Goal: Check status: Check status

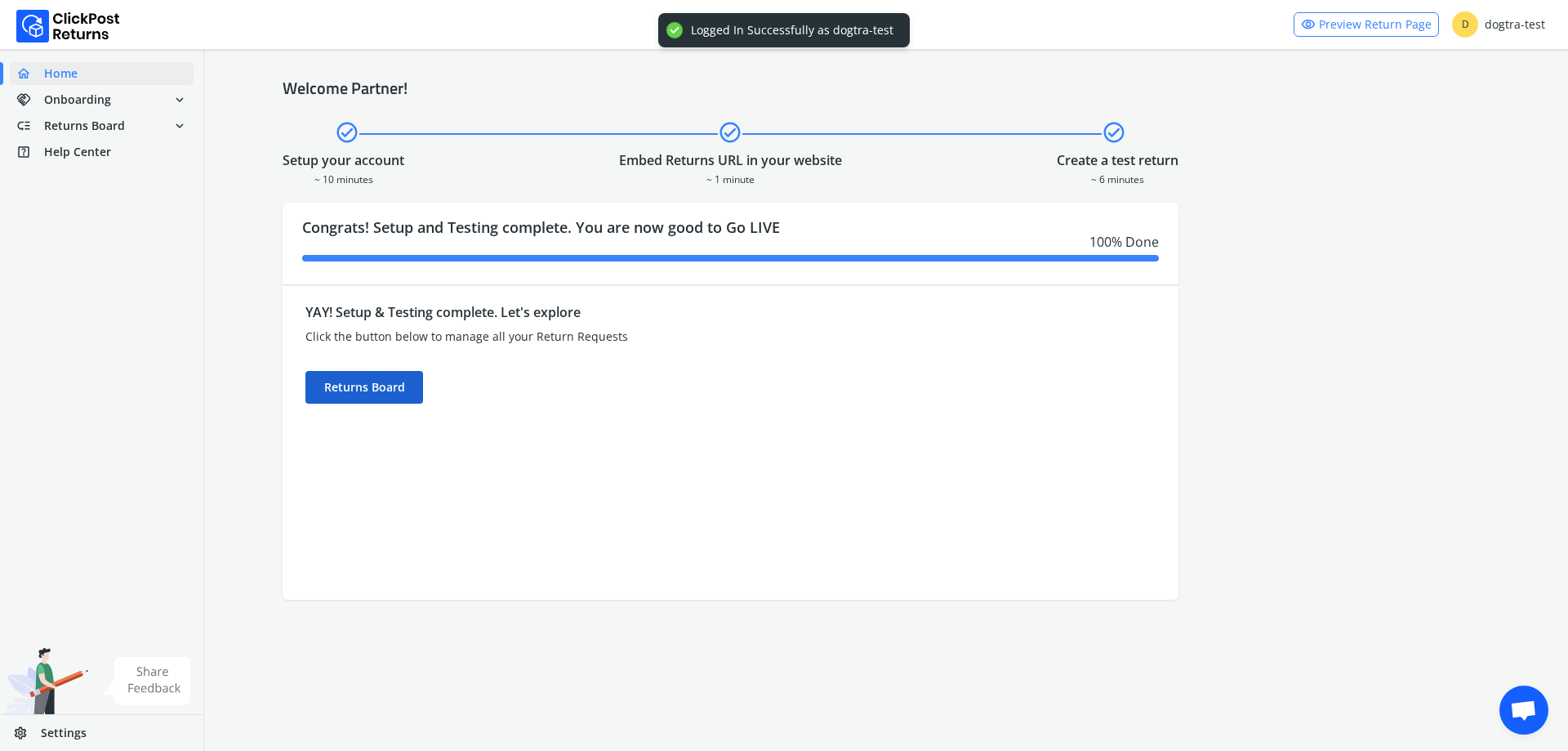
click at [402, 388] on div "Returns Board" at bounding box center [364, 387] width 117 height 33
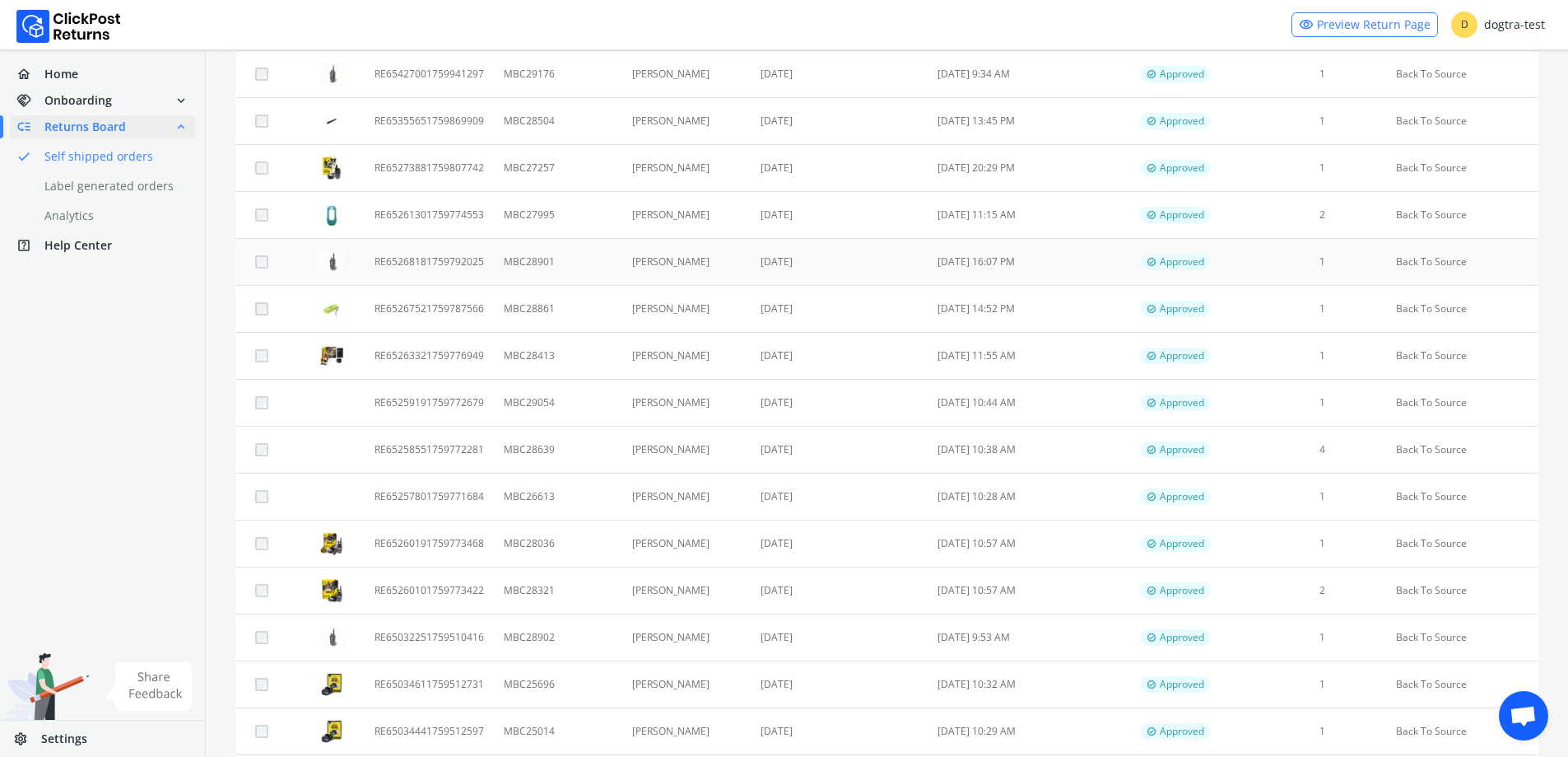
scroll to position [577, 0]
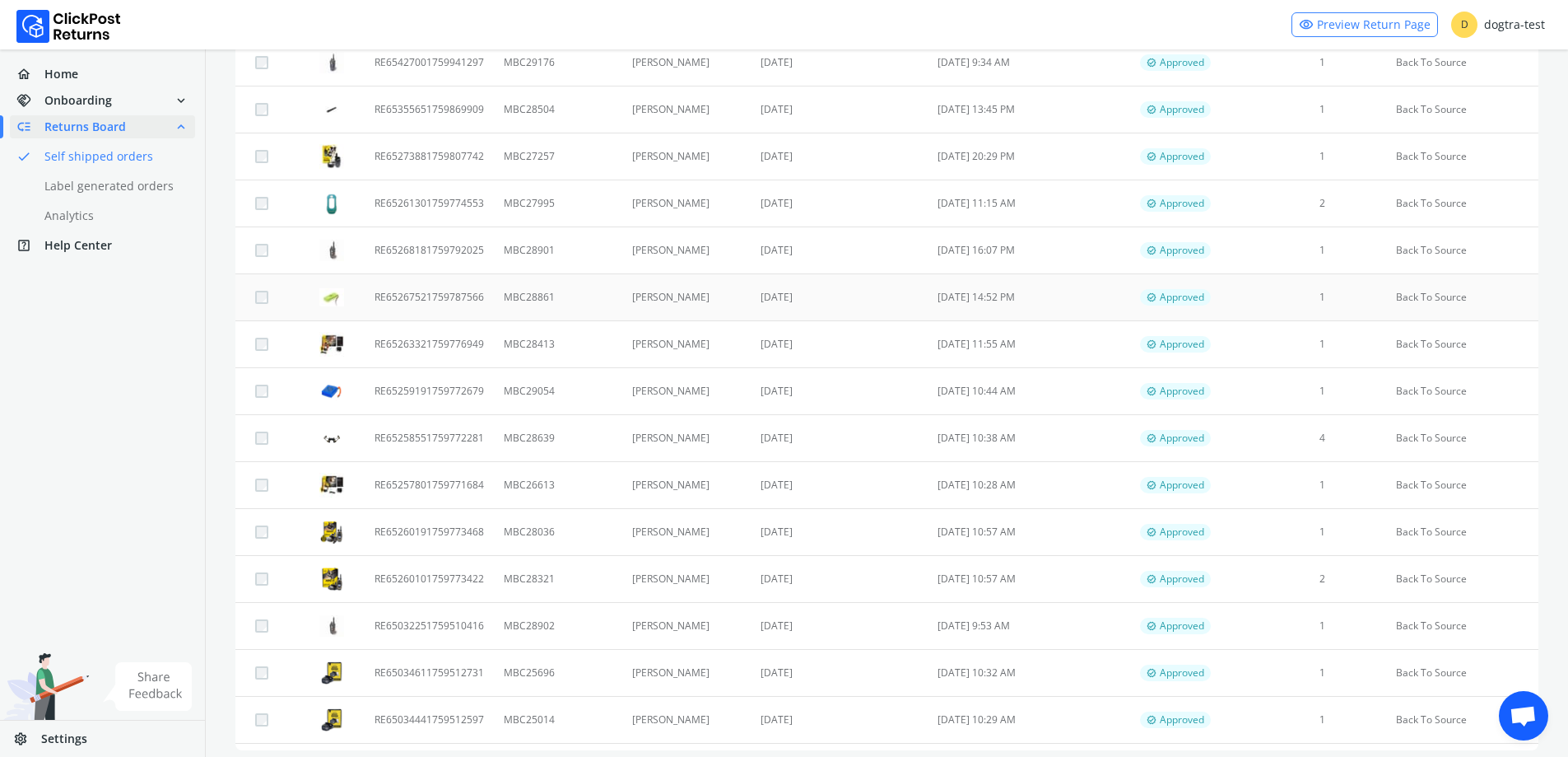
click at [385, 297] on td "RE65267521759787566" at bounding box center [430, 297] width 129 height 47
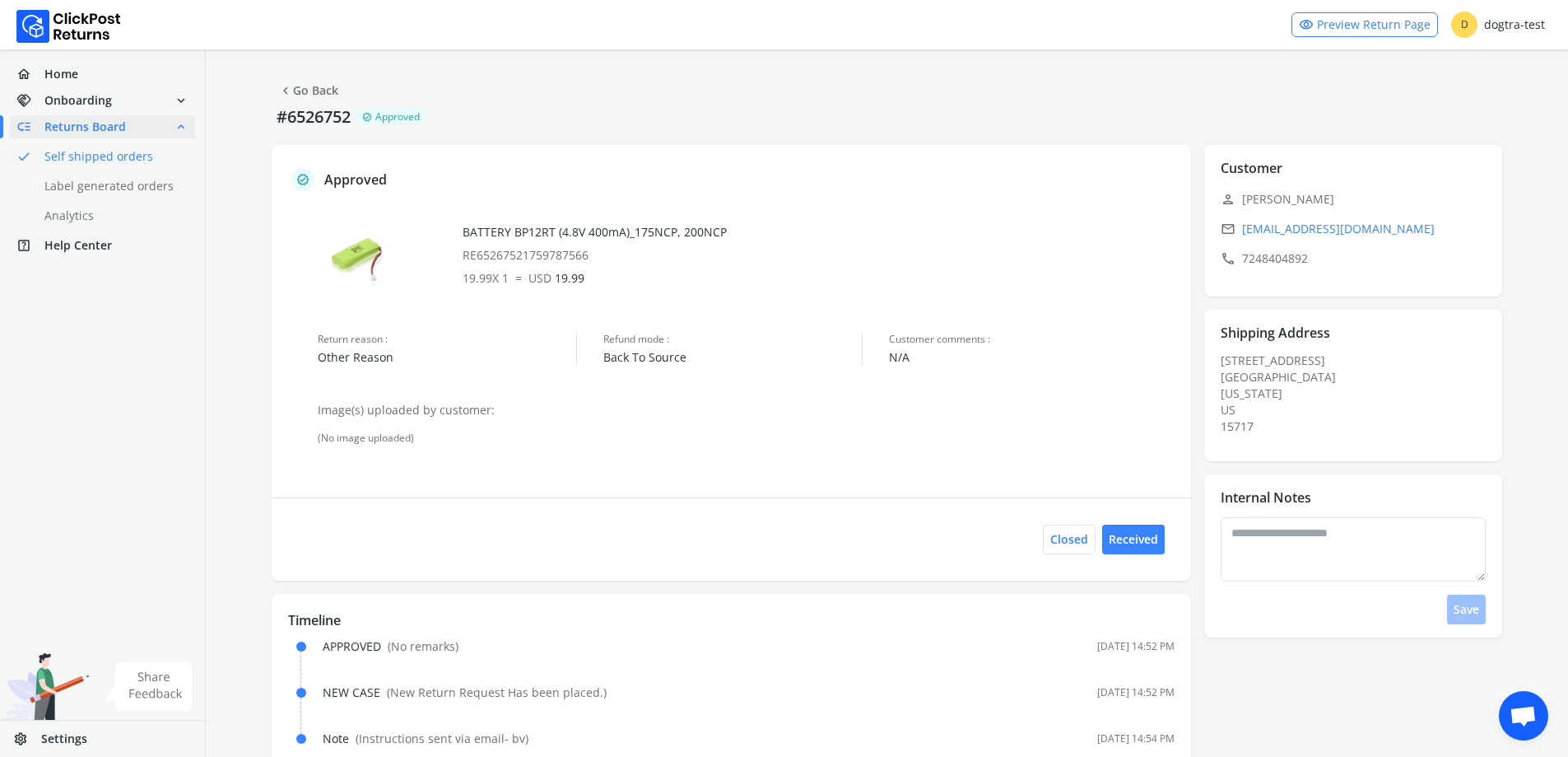
click at [325, 98] on link "chevron_left Go Back" at bounding box center [309, 90] width 60 height 23
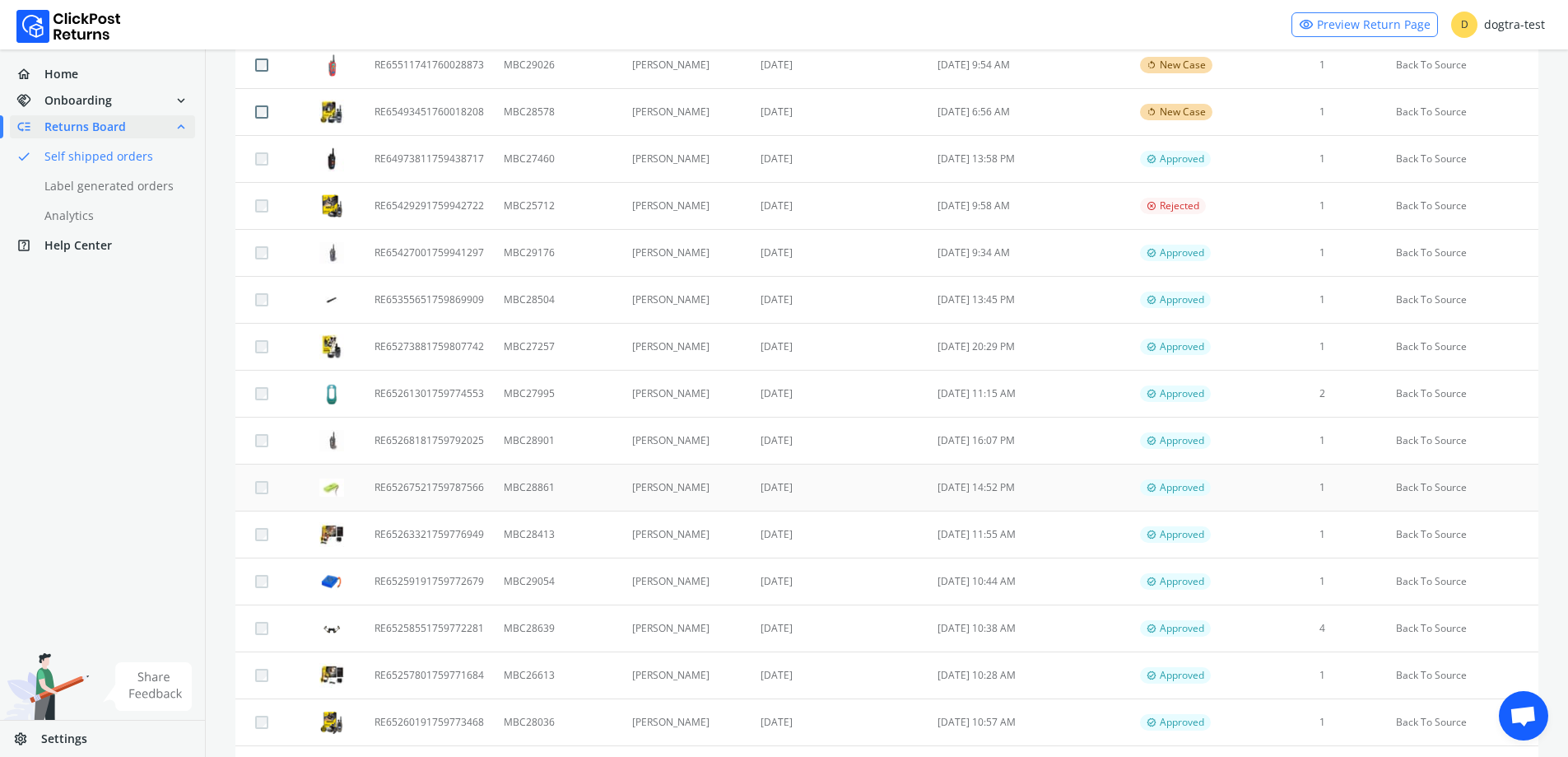
scroll to position [494, 0]
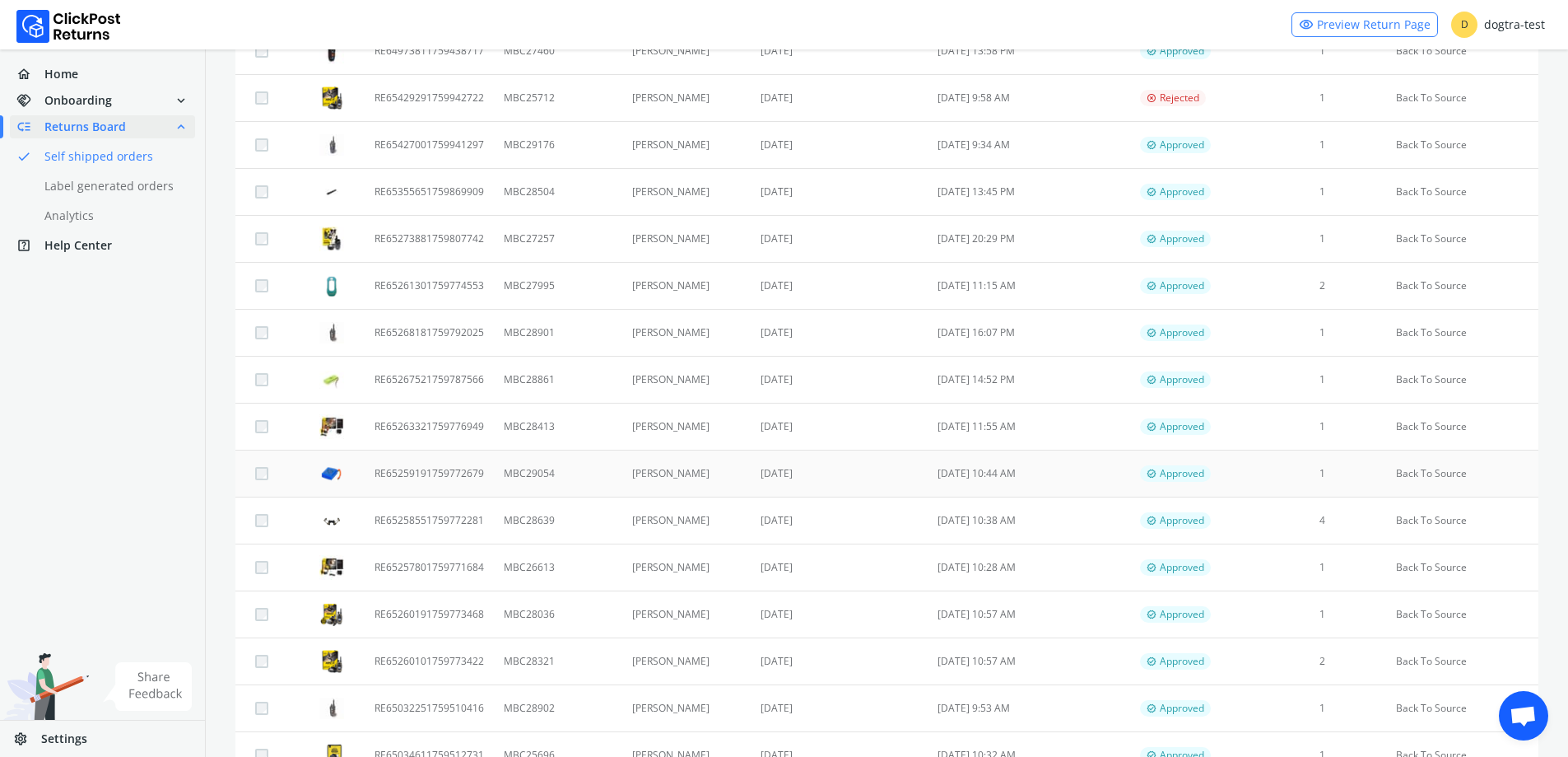
click at [435, 477] on td "RE65259191759772679" at bounding box center [430, 474] width 129 height 47
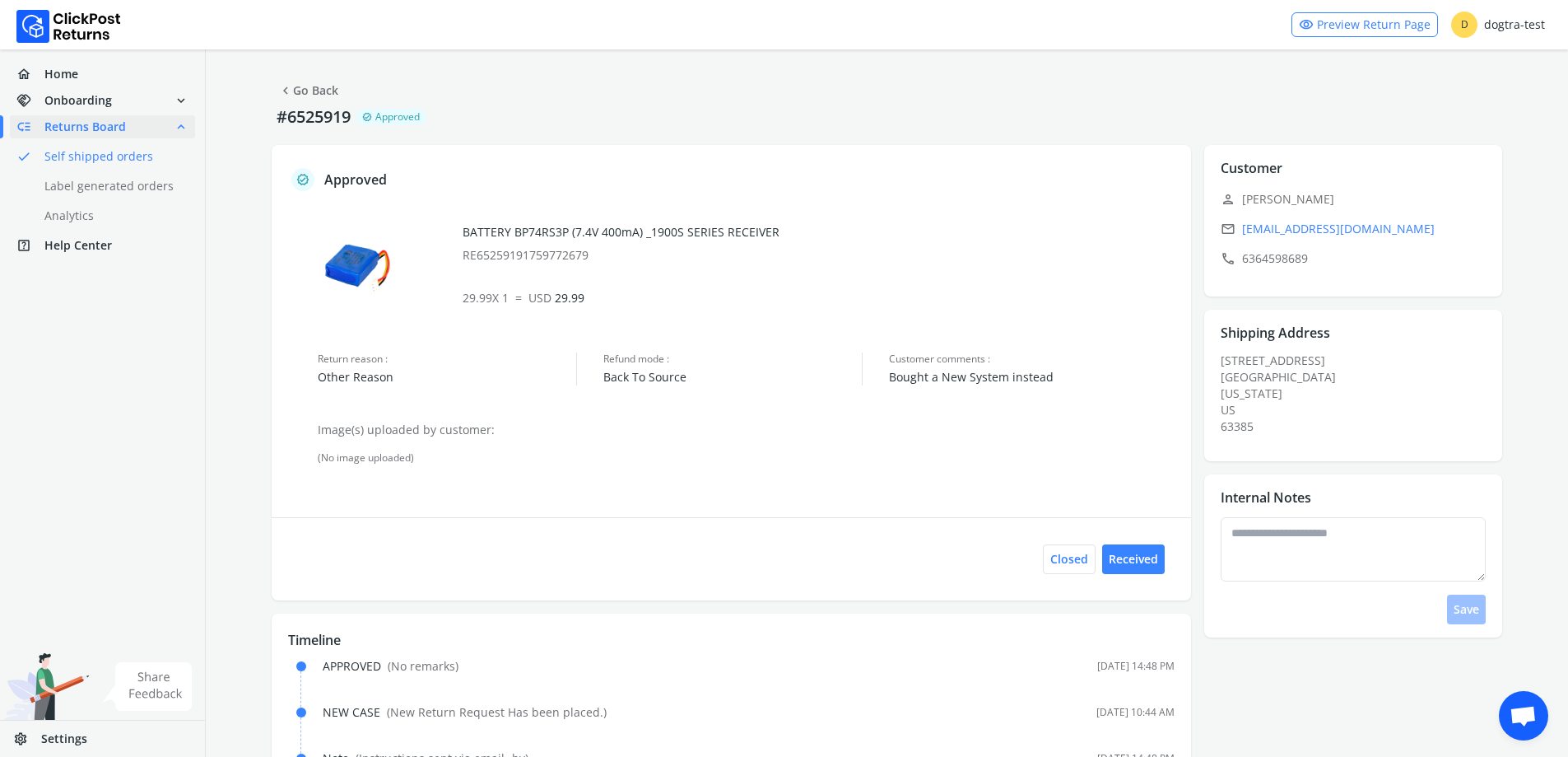
click at [309, 94] on link "chevron_left Go Back" at bounding box center [309, 90] width 60 height 23
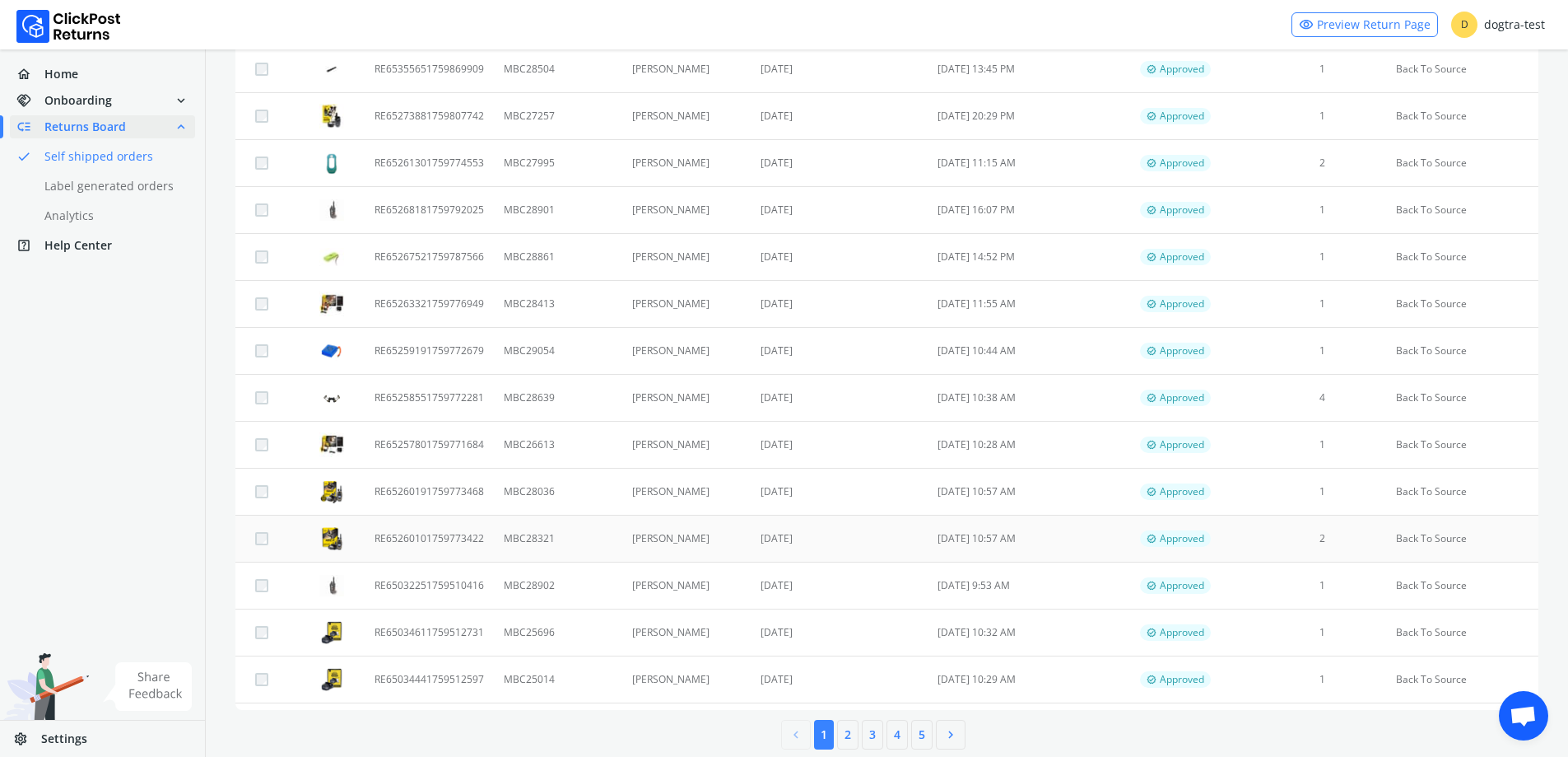
scroll to position [639, 0]
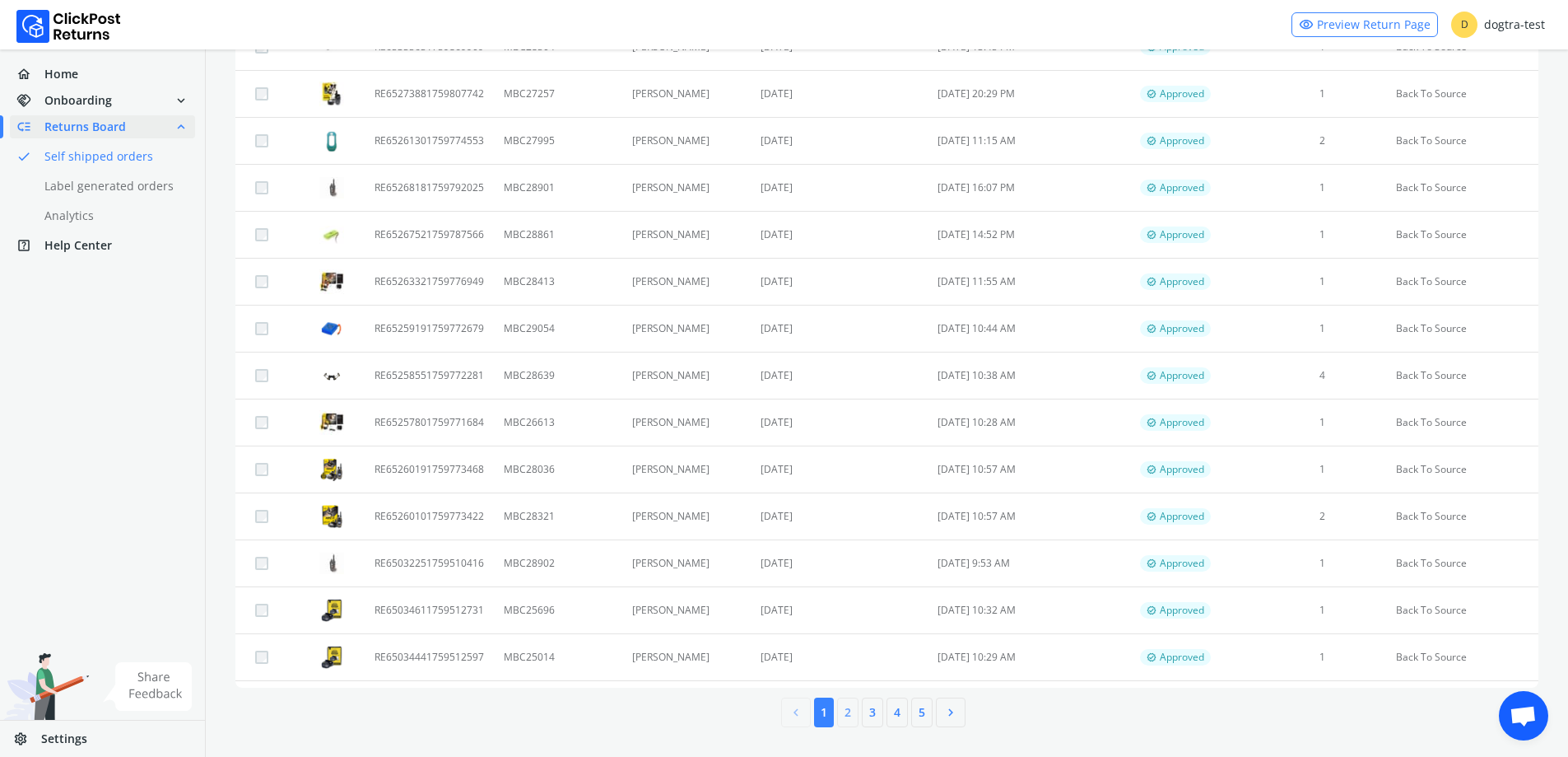
click at [842, 717] on button "2" at bounding box center [848, 713] width 22 height 30
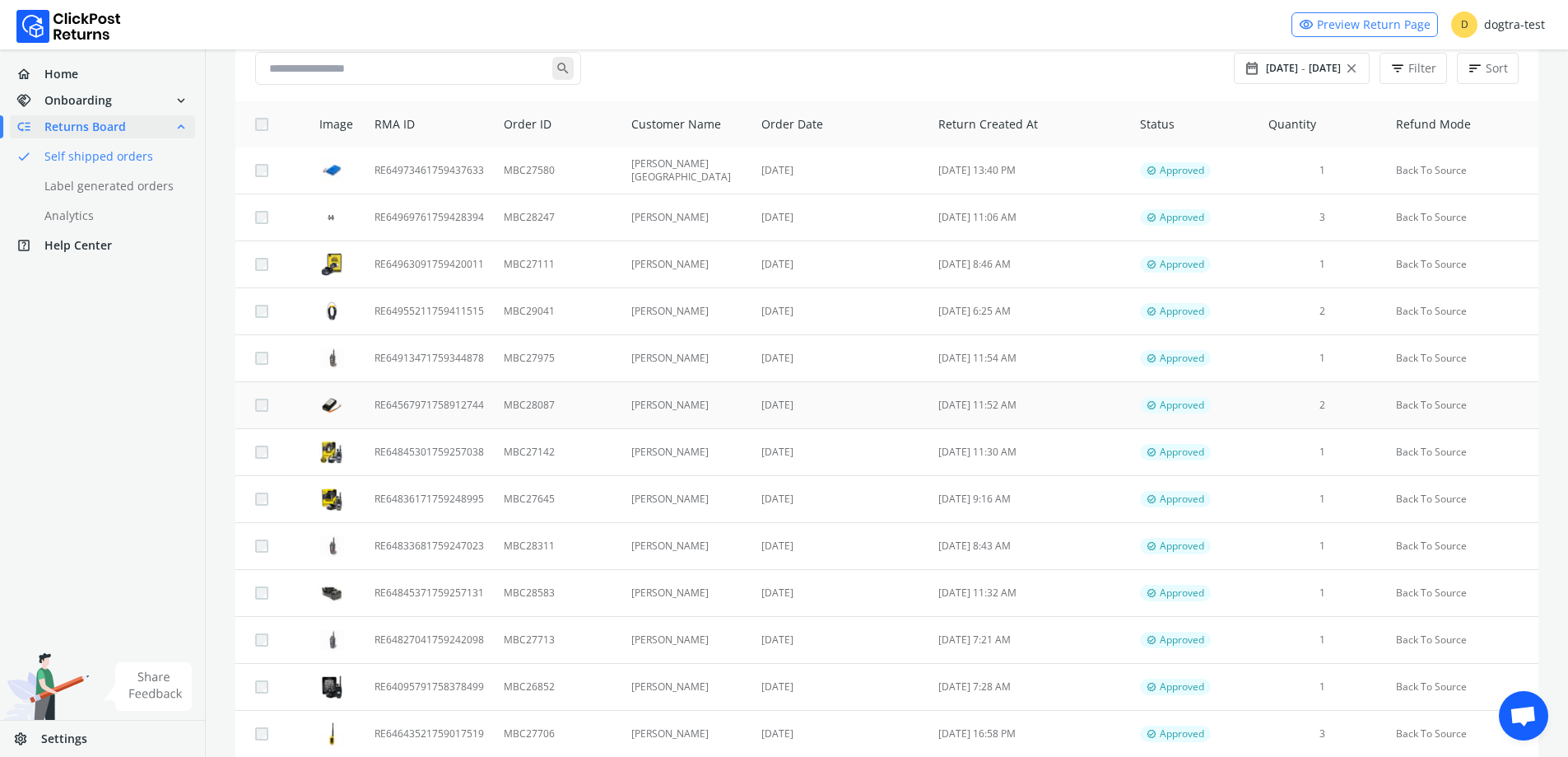
scroll to position [247, 0]
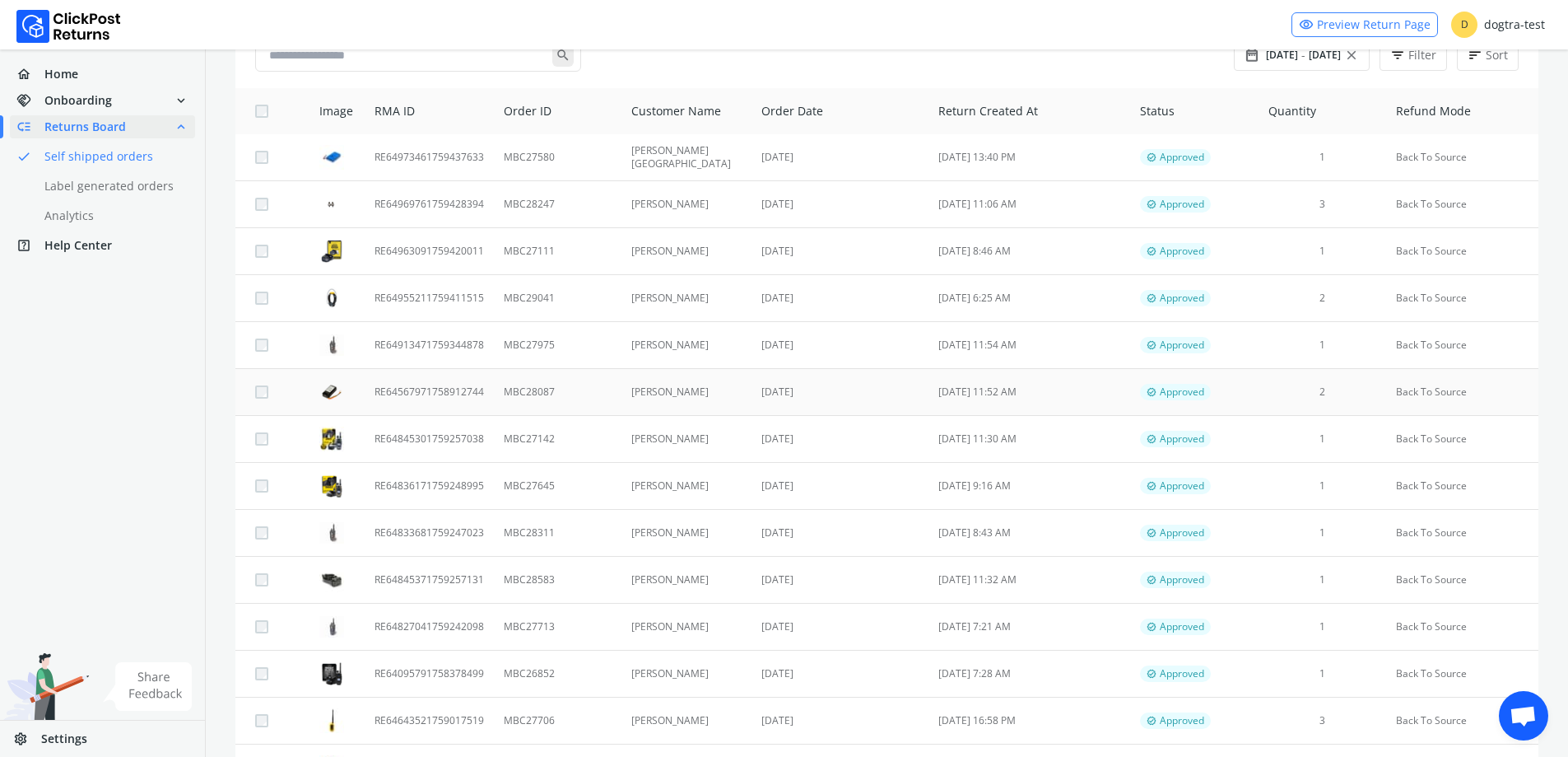
click at [407, 391] on td "RE64567971758912744" at bounding box center [430, 392] width 129 height 47
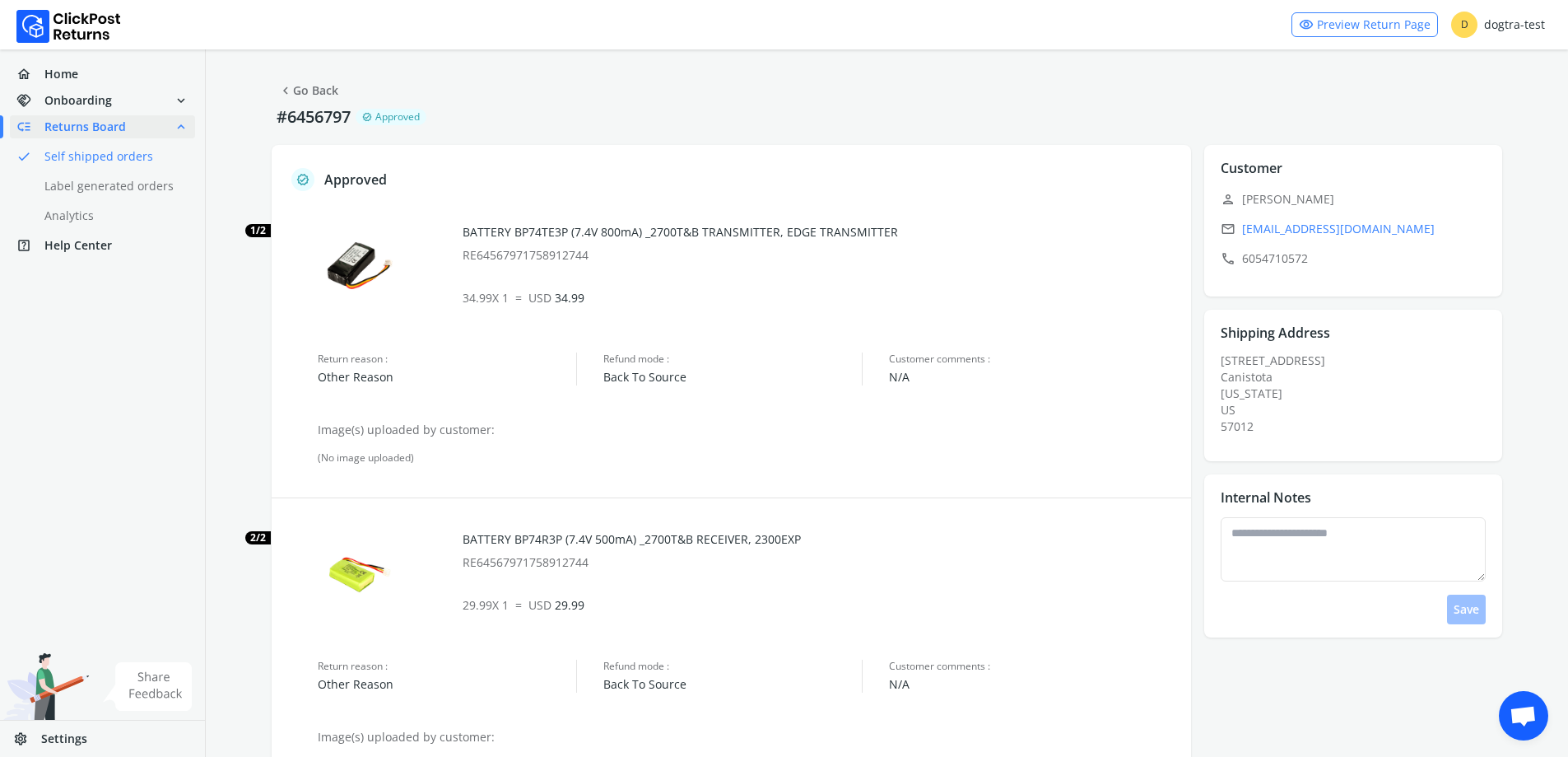
click at [317, 95] on link "chevron_left Go Back" at bounding box center [309, 90] width 60 height 23
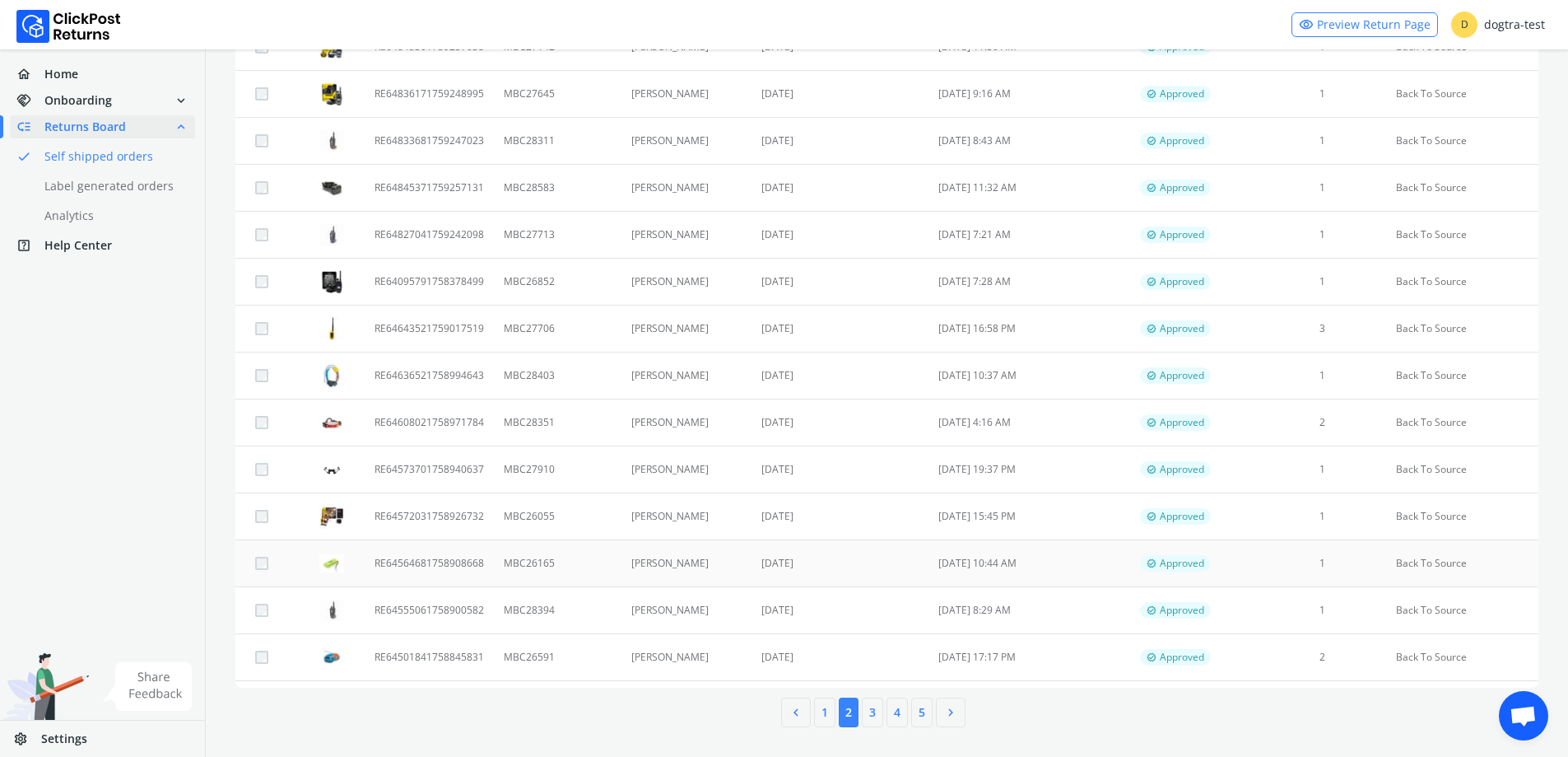
scroll to position [145, 0]
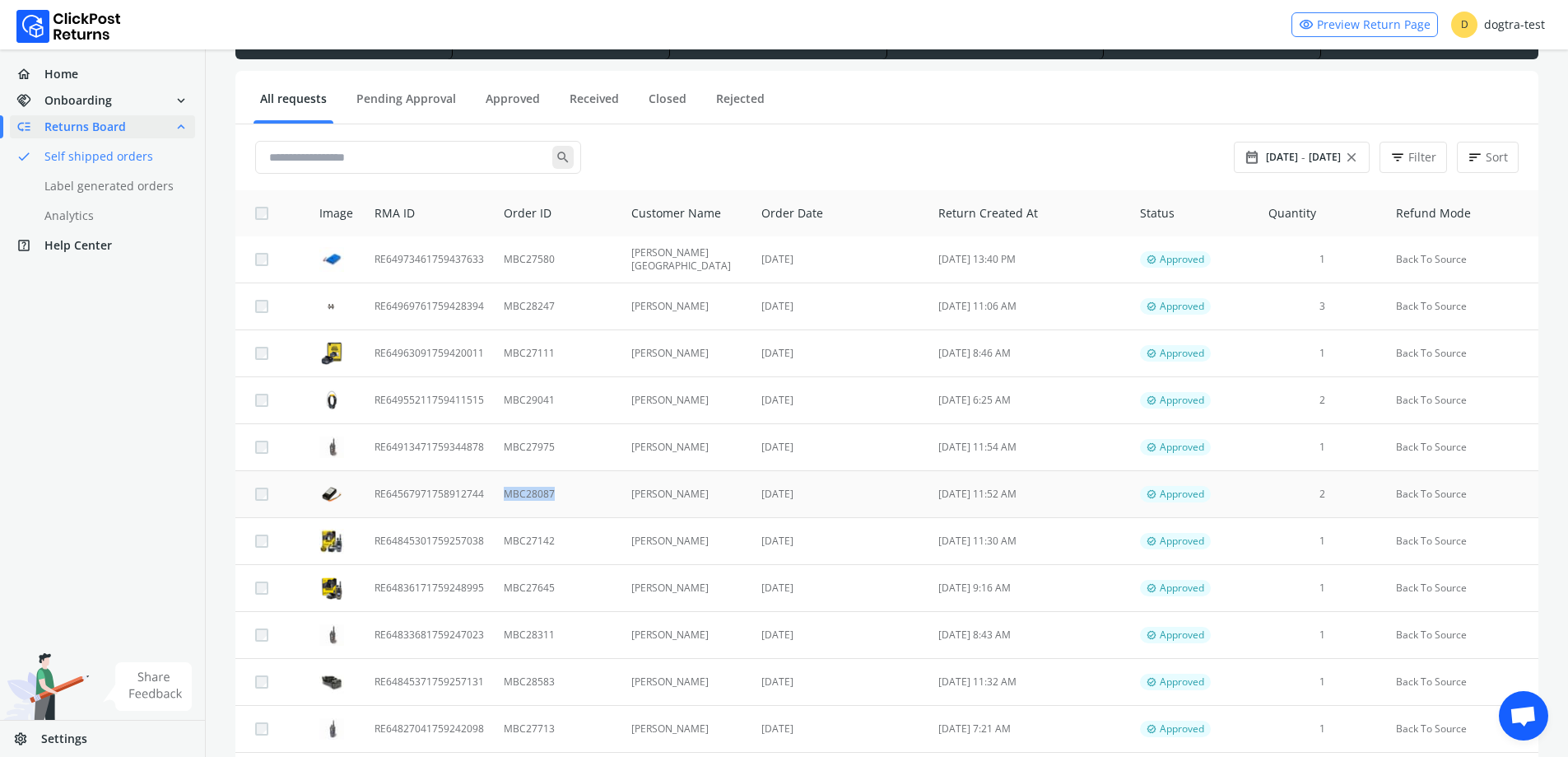
drag, startPoint x: 565, startPoint y: 488, endPoint x: 505, endPoint y: 502, distance: 61.6
click at [505, 502] on td "MBC28087" at bounding box center [558, 494] width 128 height 47
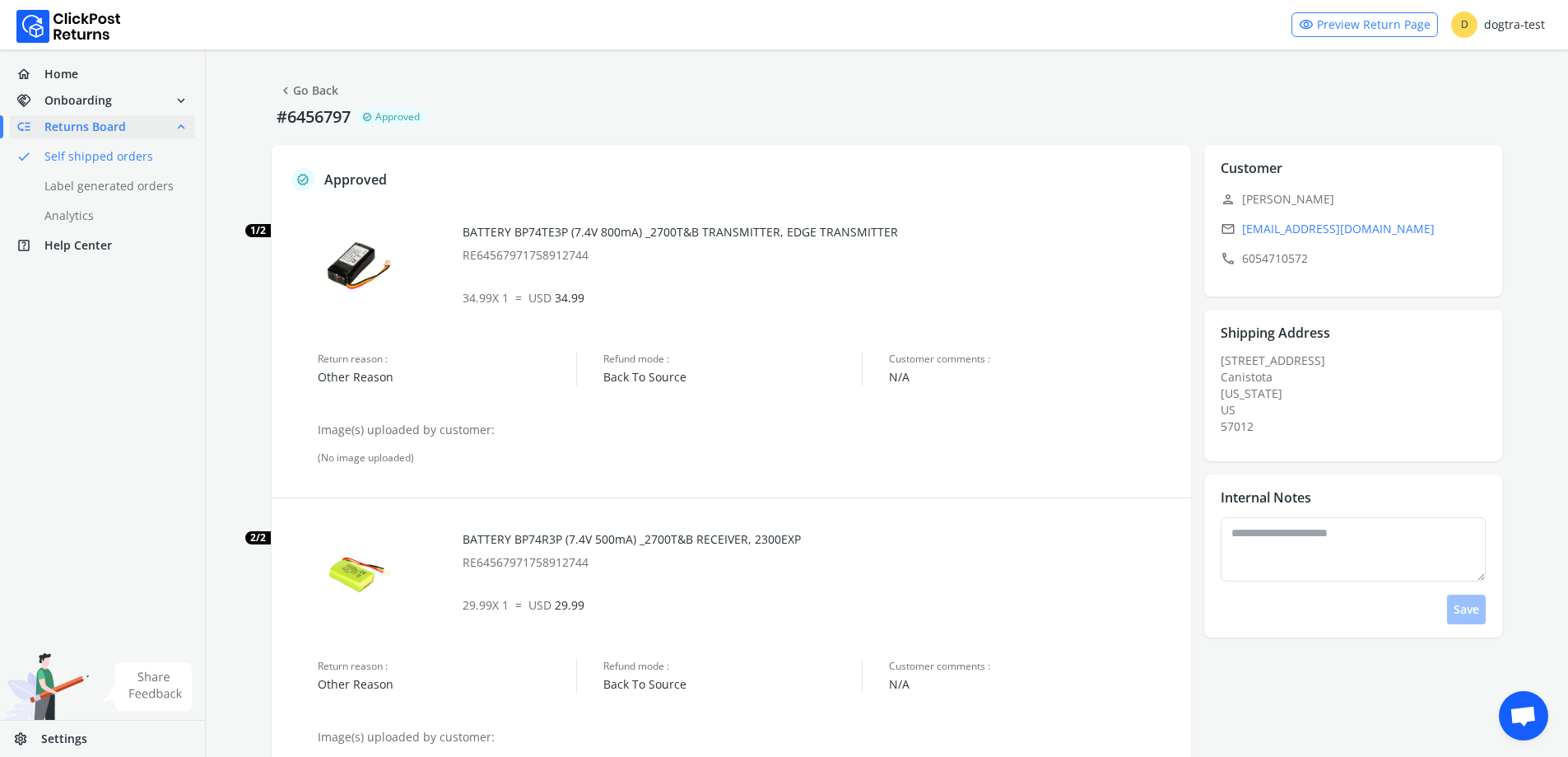
click at [313, 90] on link "chevron_left Go Back" at bounding box center [309, 90] width 60 height 23
